Goal: Transaction & Acquisition: Obtain resource

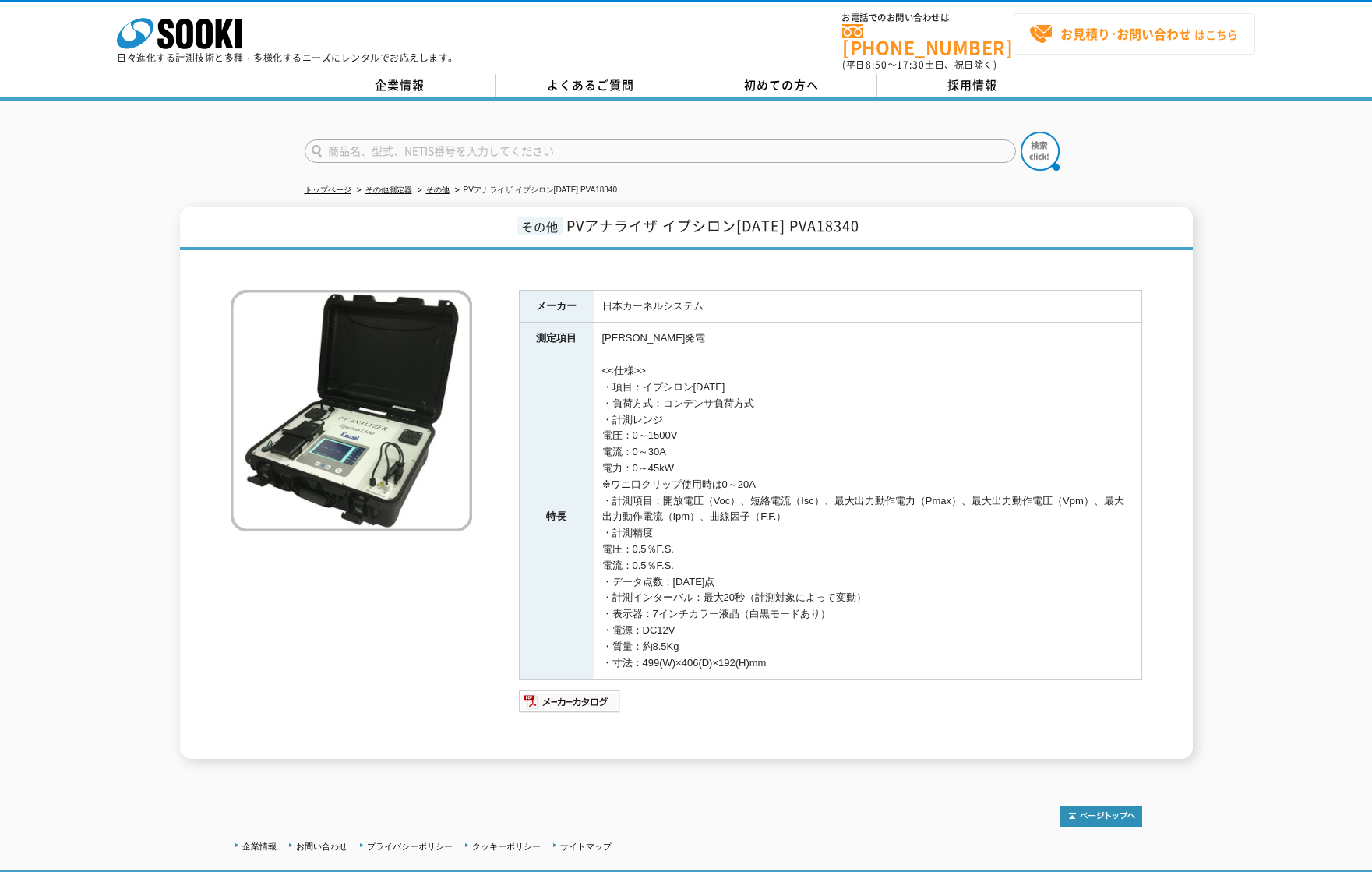
click at [1103, 47] on link "お見積り･お問い合わせ はこちら" at bounding box center [1135, 34] width 242 height 41
